Goal: Leave review/rating: Leave review/rating

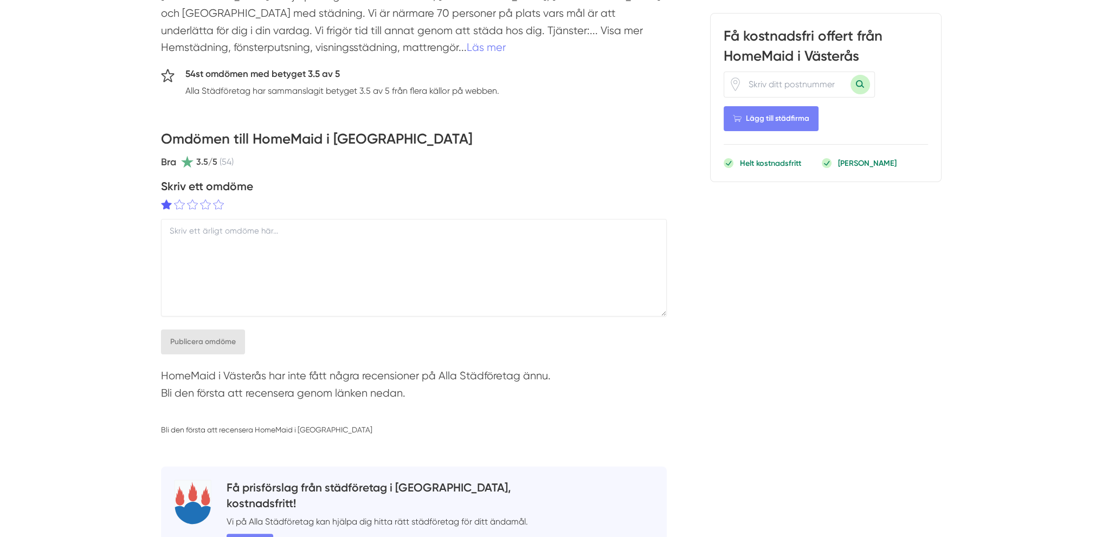
scroll to position [271, 0]
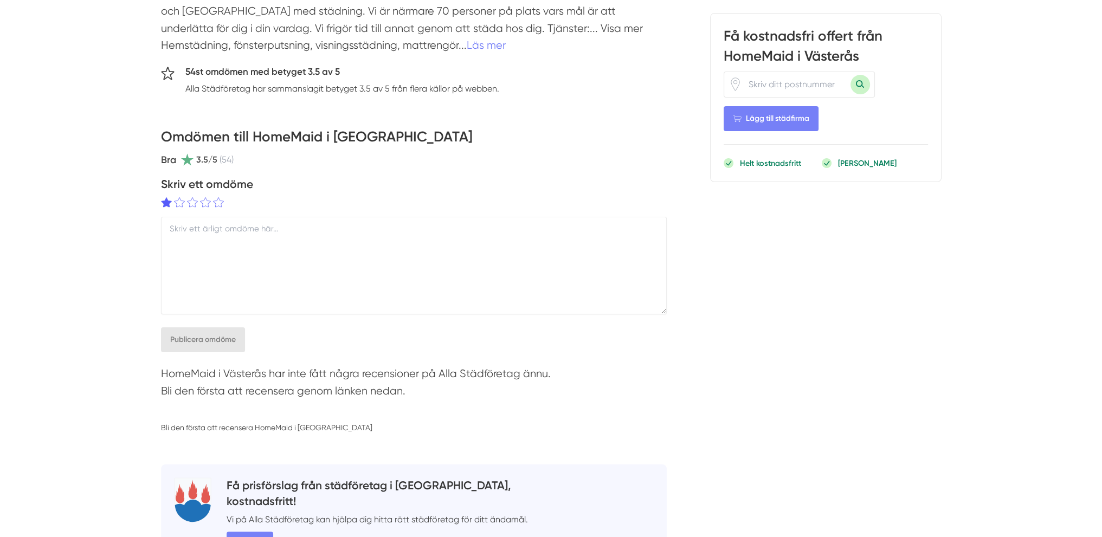
click at [286, 298] on textarea at bounding box center [414, 266] width 506 height 98
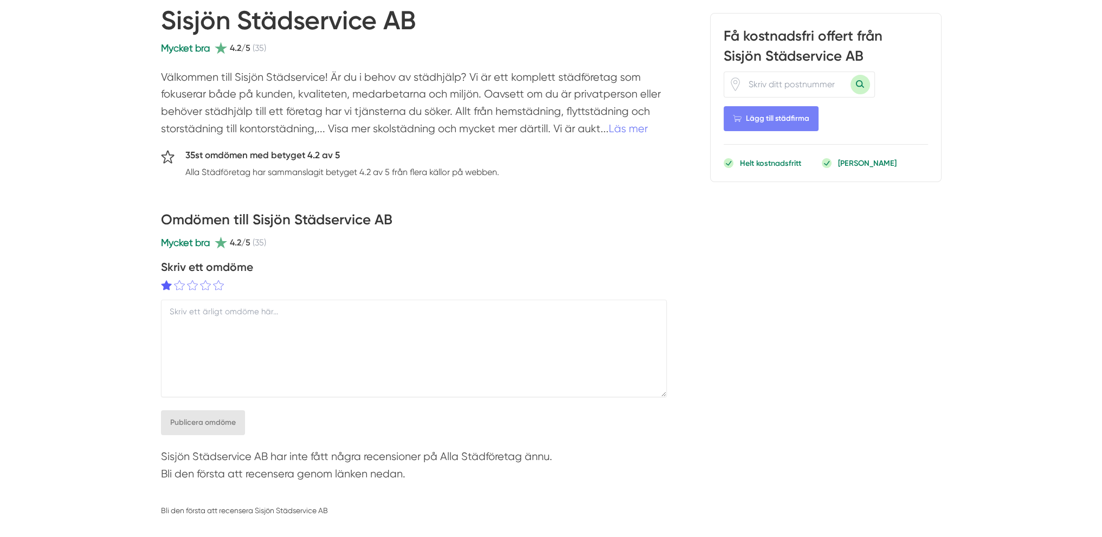
scroll to position [271, 0]
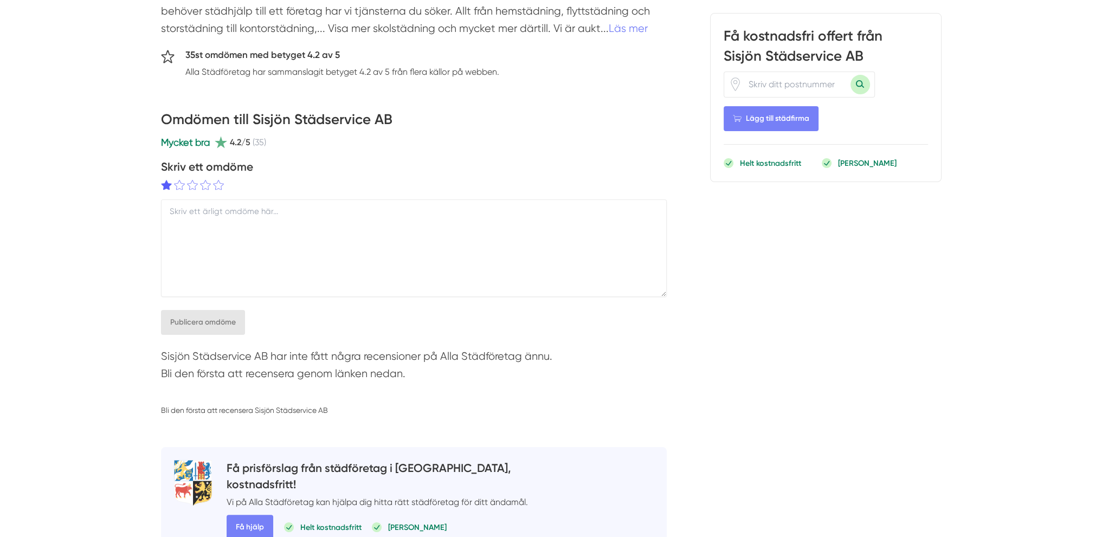
click at [344, 248] on textarea at bounding box center [414, 248] width 506 height 98
type textarea "De verkar vara billiga"
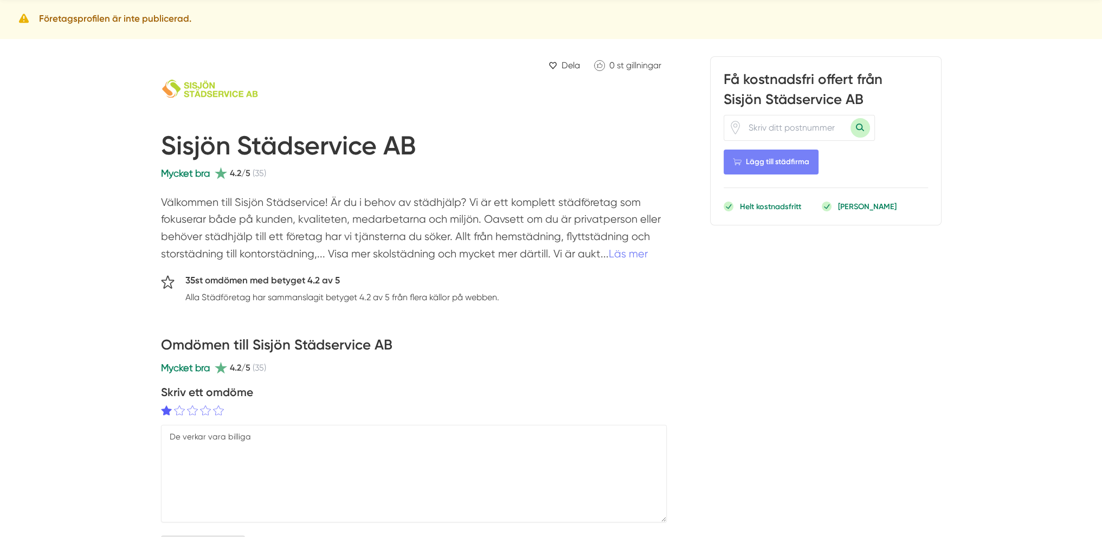
scroll to position [0, 0]
